Goal: Information Seeking & Learning: Compare options

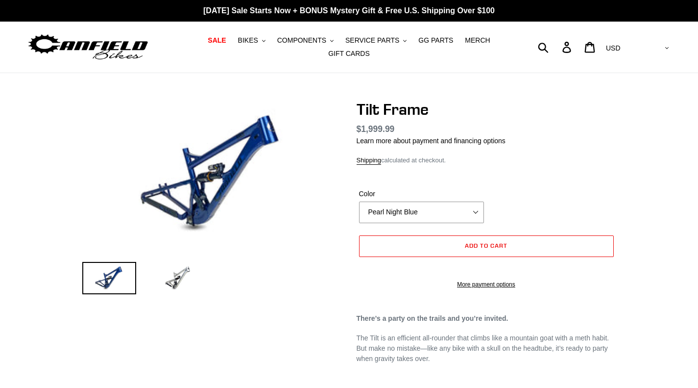
select select "highest-rating"
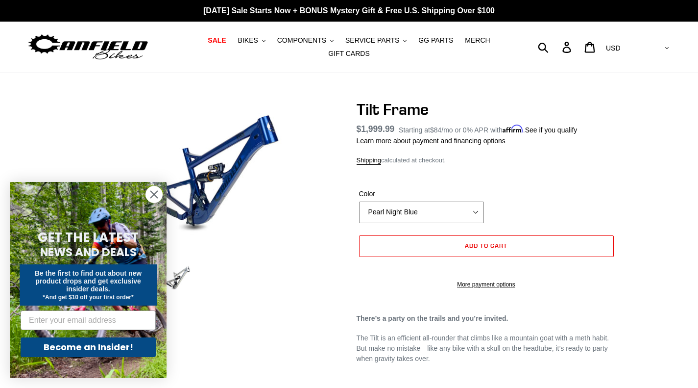
click at [368, 202] on select "Pearl Night Blue Stealth Silver" at bounding box center [421, 212] width 125 height 22
select select "Stealth Silver"
click at [359, 201] on select "Pearl Night Blue Stealth Silver" at bounding box center [421, 212] width 125 height 22
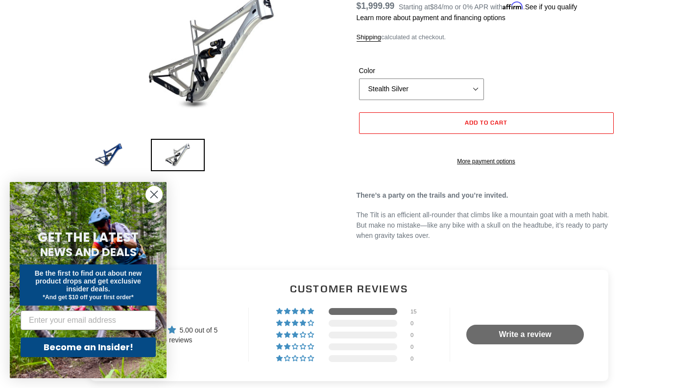
scroll to position [120, 0]
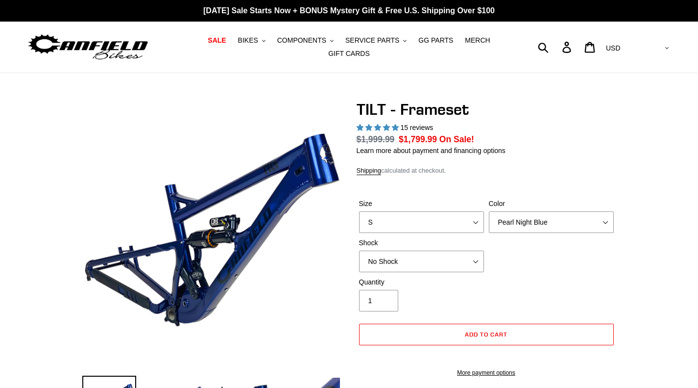
select select "highest-rating"
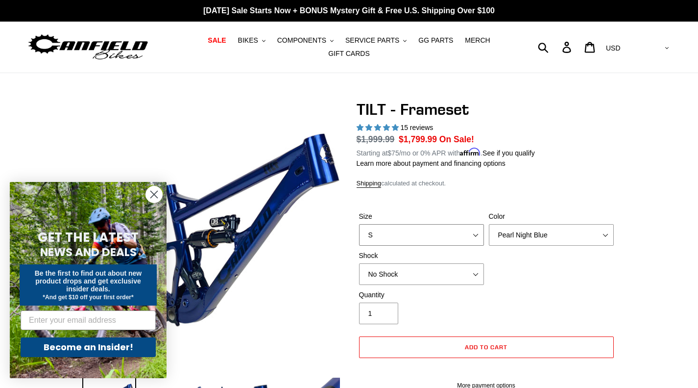
click at [458, 224] on select "S M L XL" at bounding box center [421, 235] width 125 height 22
select select "L"
click at [359, 224] on select "S M L XL" at bounding box center [421, 235] width 125 height 22
click at [391, 274] on select "No Shock Cane Creek DB Kitsuma Air RockShox Deluxe Ultimate Fox FLOAT X EXT Sto…" at bounding box center [421, 274] width 125 height 22
click at [359, 263] on select "No Shock Cane Creek DB Kitsuma Air RockShox Deluxe Ultimate Fox FLOAT X EXT Sto…" at bounding box center [421, 274] width 125 height 22
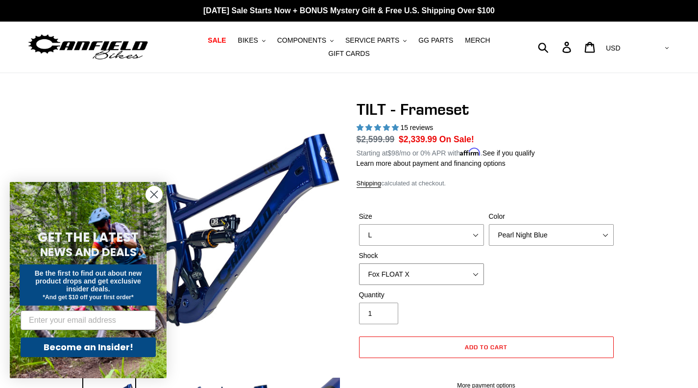
click at [431, 265] on select "No Shock Cane Creek DB Kitsuma Air RockShox Deluxe Ultimate Fox FLOAT X EXT Sto…" at bounding box center [421, 274] width 125 height 22
click at [359, 263] on select "No Shock Cane Creek DB Kitsuma Air RockShox Deluxe Ultimate Fox FLOAT X EXT Sto…" at bounding box center [421, 274] width 125 height 22
click at [425, 270] on select "No Shock Cane Creek DB Kitsuma Air RockShox Deluxe Ultimate Fox FLOAT X EXT Sto…" at bounding box center [421, 274] width 125 height 22
select select "RockShox Deluxe Ultimate"
click at [359, 263] on select "No Shock Cane Creek DB Kitsuma Air RockShox Deluxe Ultimate Fox FLOAT X EXT Sto…" at bounding box center [421, 274] width 125 height 22
